Goal: Information Seeking & Learning: Learn about a topic

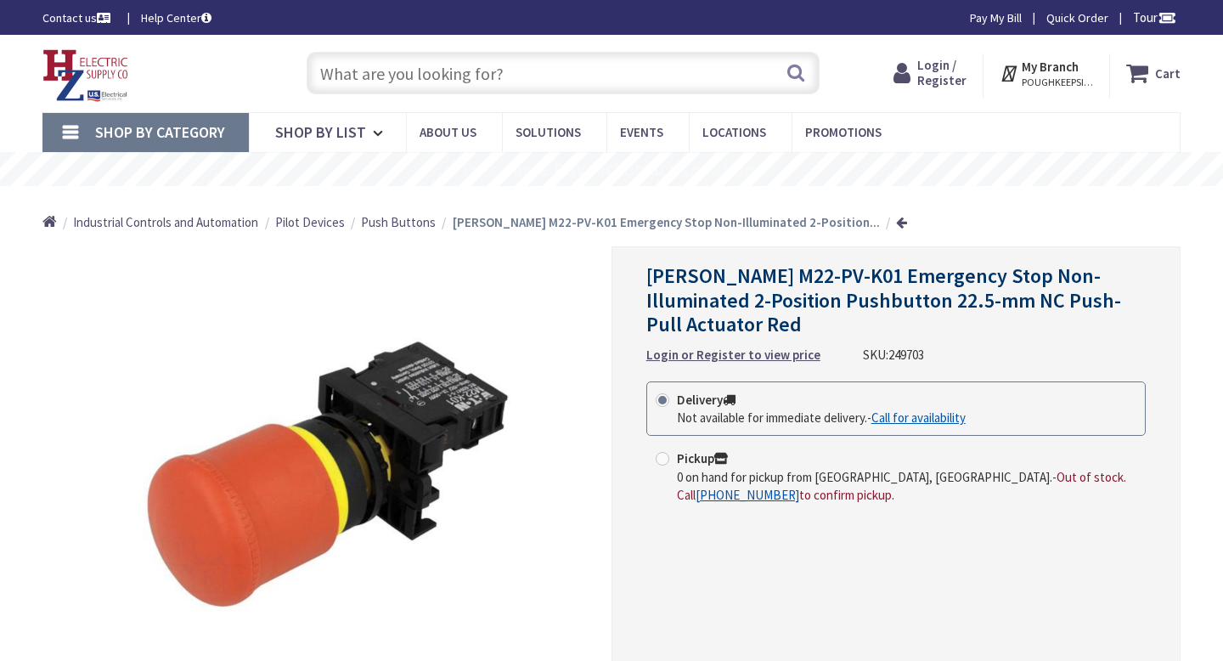
click at [314, 482] on img at bounding box center [326, 473] width 387 height 387
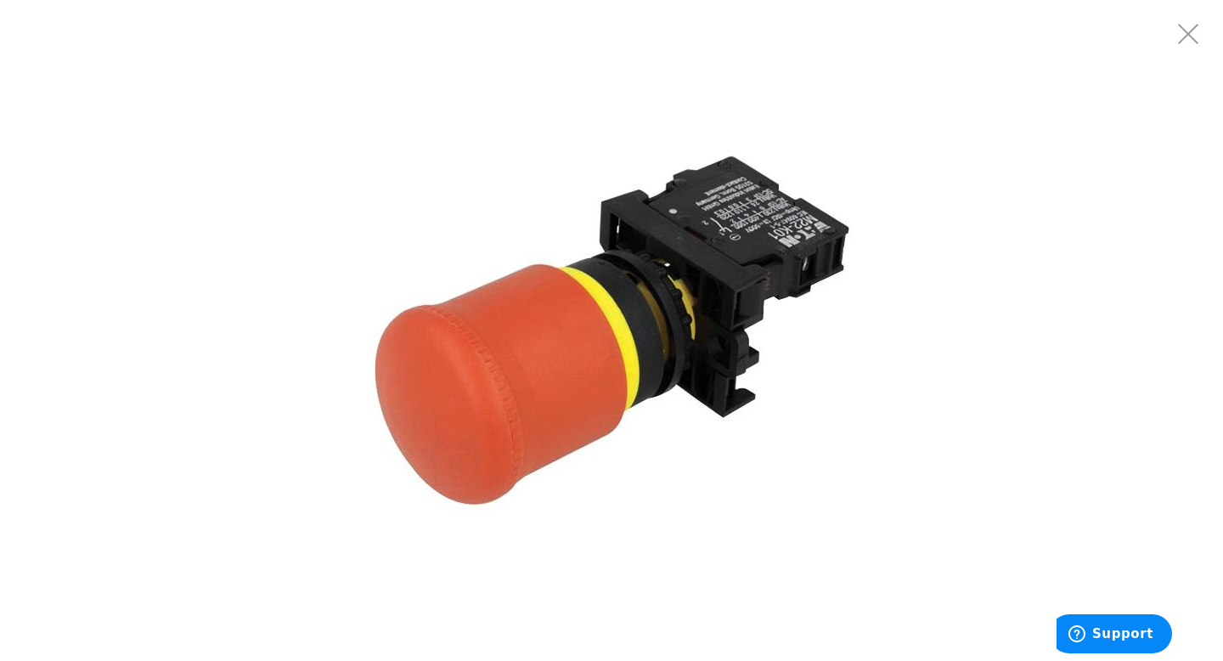
click at [534, 320] on img at bounding box center [612, 331] width 510 height 510
click at [534, 311] on img at bounding box center [612, 331] width 510 height 510
click at [856, 347] on img at bounding box center [612, 331] width 510 height 510
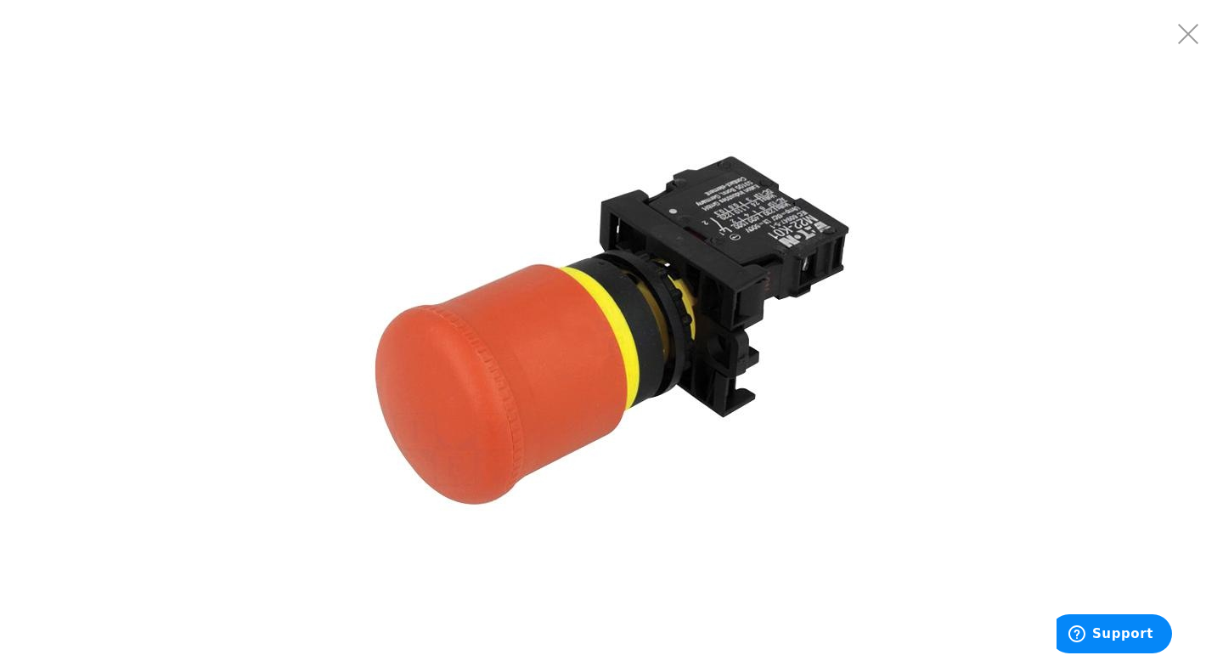
click at [734, 266] on img at bounding box center [612, 331] width 510 height 510
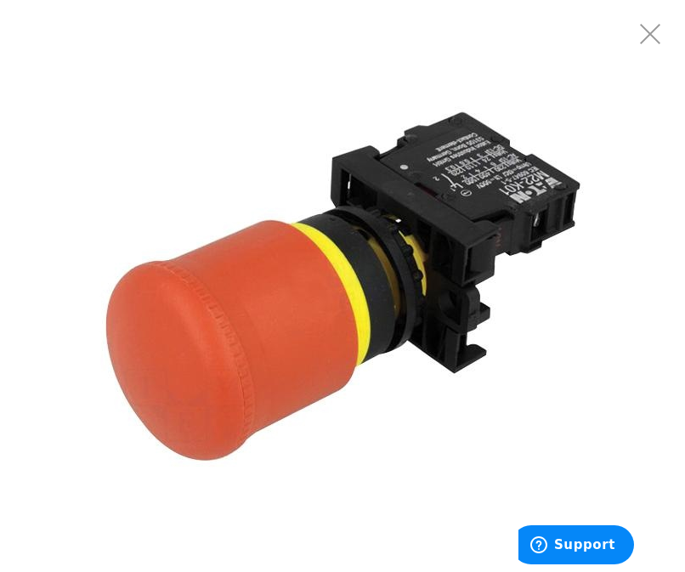
click at [248, 101] on img at bounding box center [342, 286] width 510 height 510
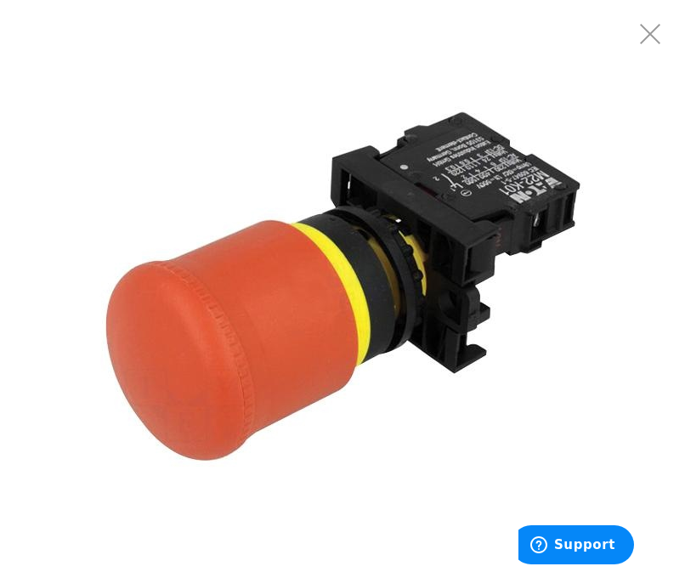
click at [248, 101] on img at bounding box center [342, 286] width 510 height 510
click at [409, 191] on img at bounding box center [342, 286] width 510 height 510
click at [538, 42] on img at bounding box center [342, 286] width 510 height 510
click at [517, 76] on img at bounding box center [342, 286] width 510 height 510
